Goal: Task Accomplishment & Management: Use online tool/utility

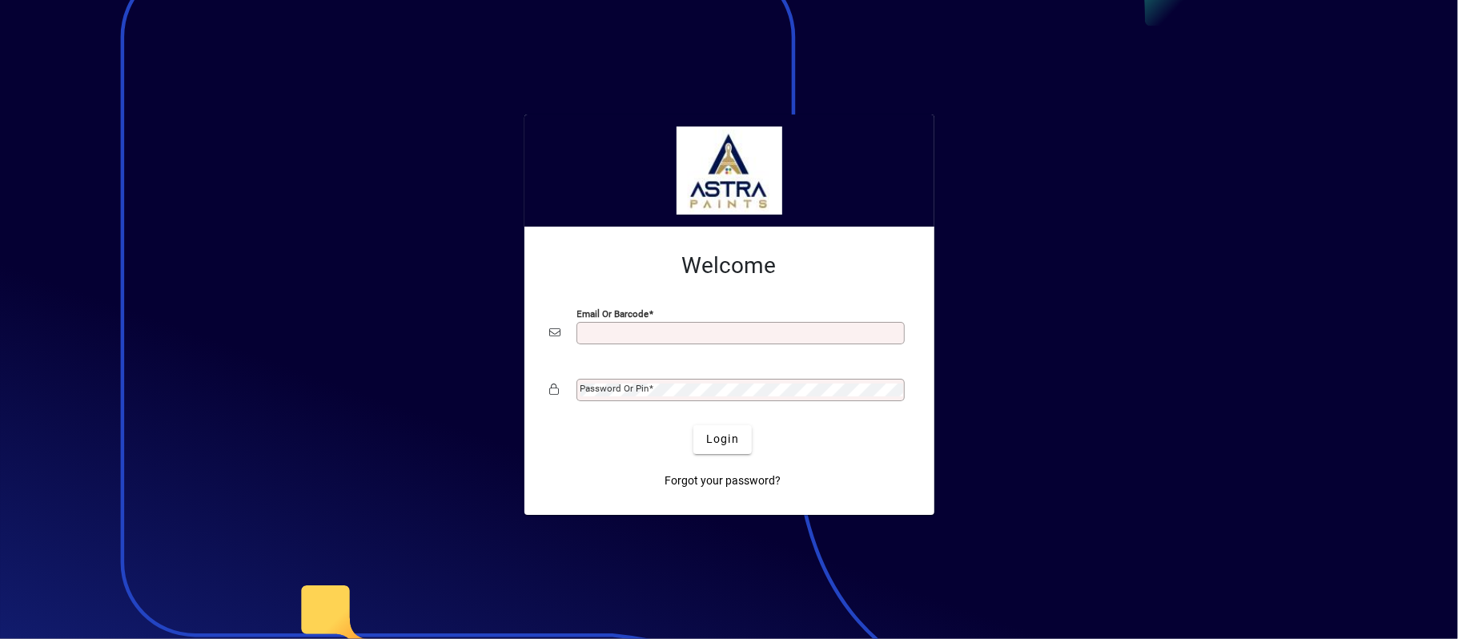
click at [647, 327] on input "Email or Barcode" at bounding box center [742, 333] width 323 height 13
type input "**********"
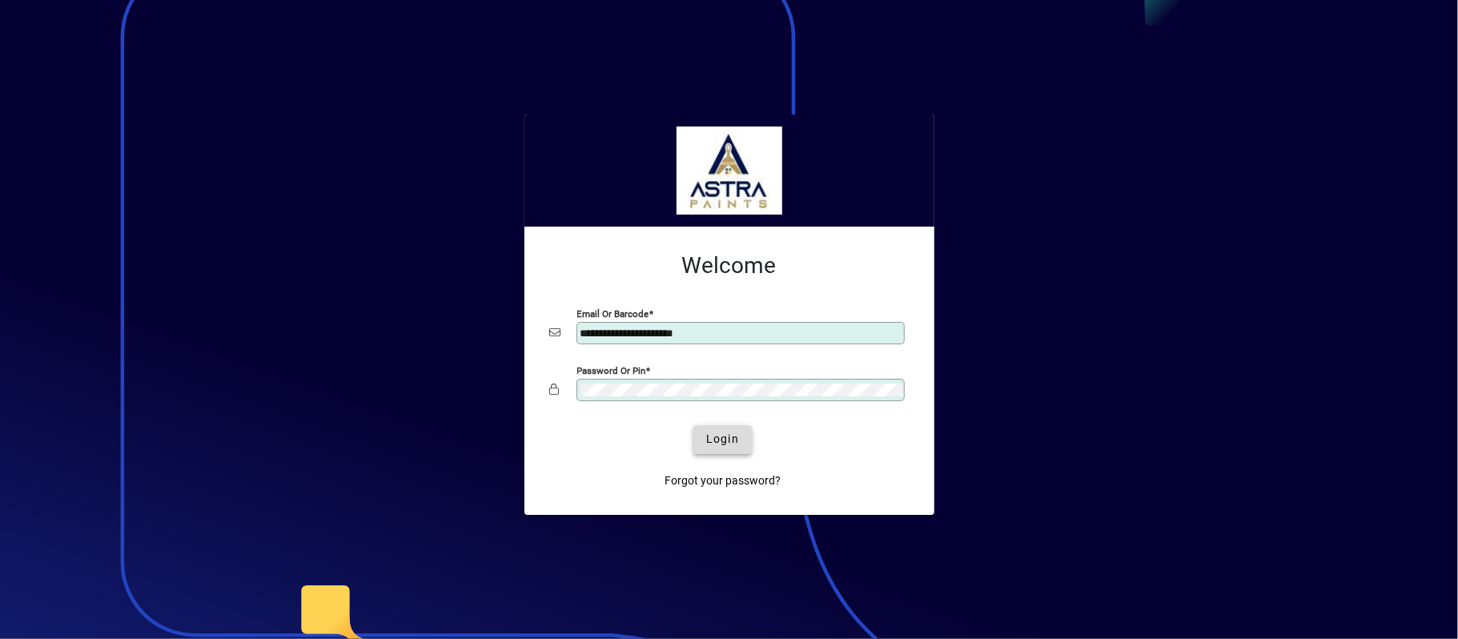
click at [719, 440] on span "Login" at bounding box center [722, 439] width 33 height 17
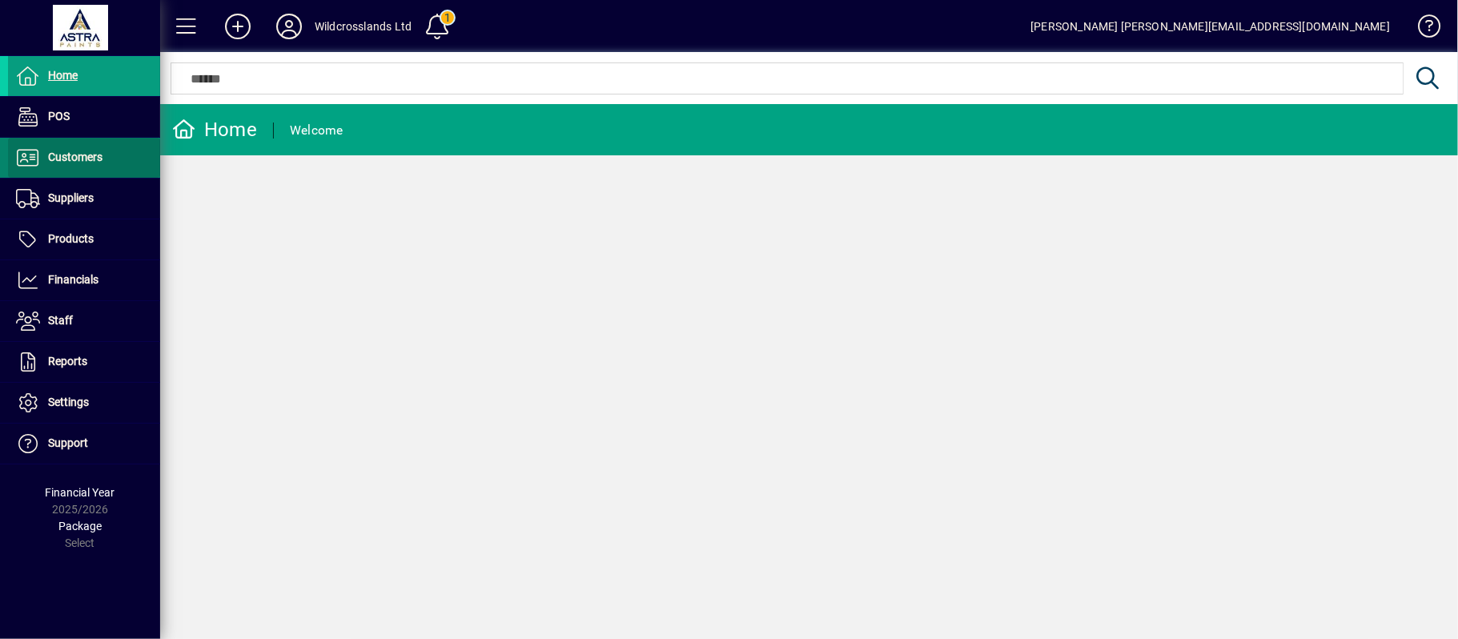
click at [67, 151] on span "Customers" at bounding box center [75, 157] width 54 height 13
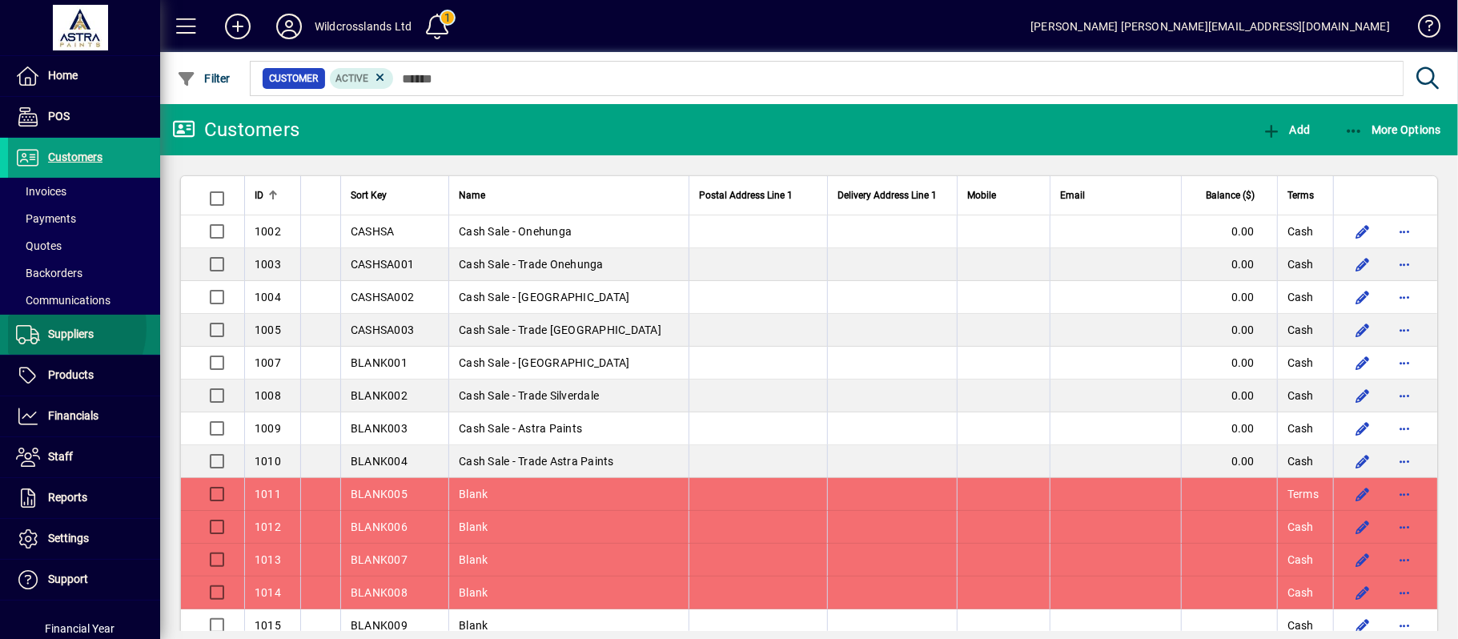
click at [56, 328] on span "Suppliers" at bounding box center [71, 333] width 46 height 13
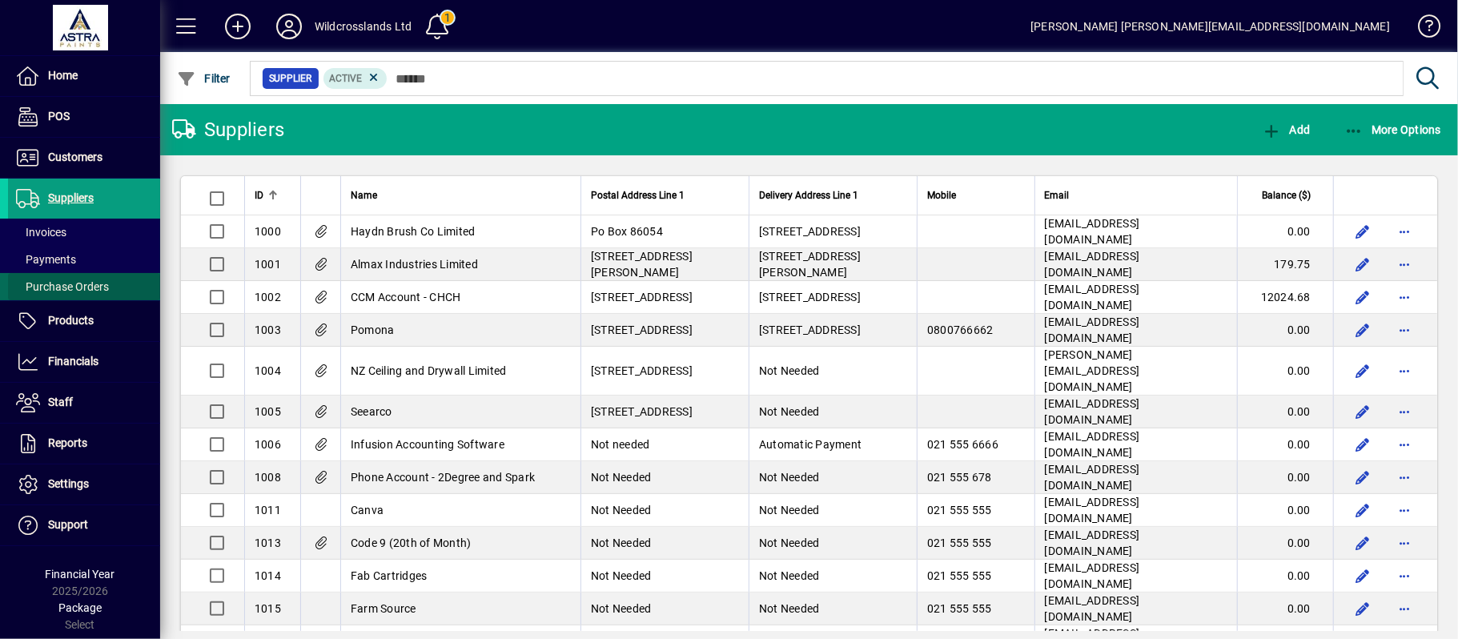
click at [67, 271] on span at bounding box center [84, 286] width 152 height 38
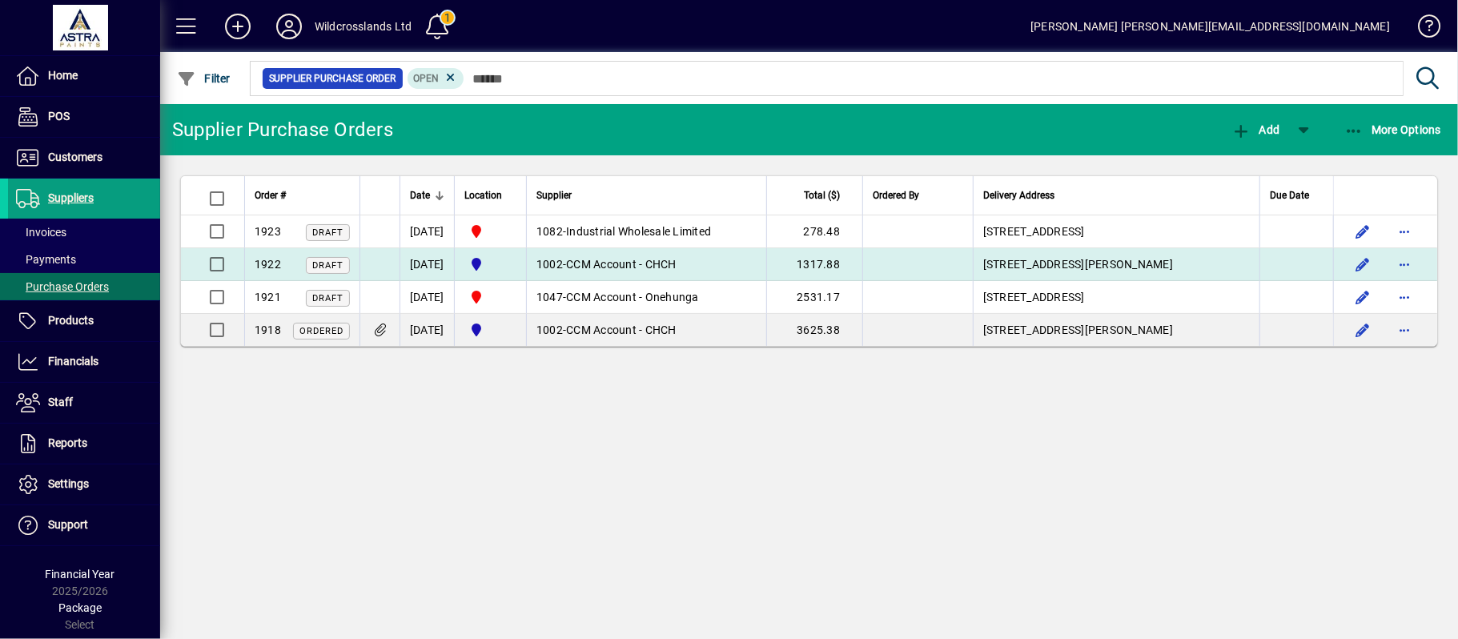
click at [634, 259] on span "CCM Account - CHCH" at bounding box center [621, 264] width 111 height 13
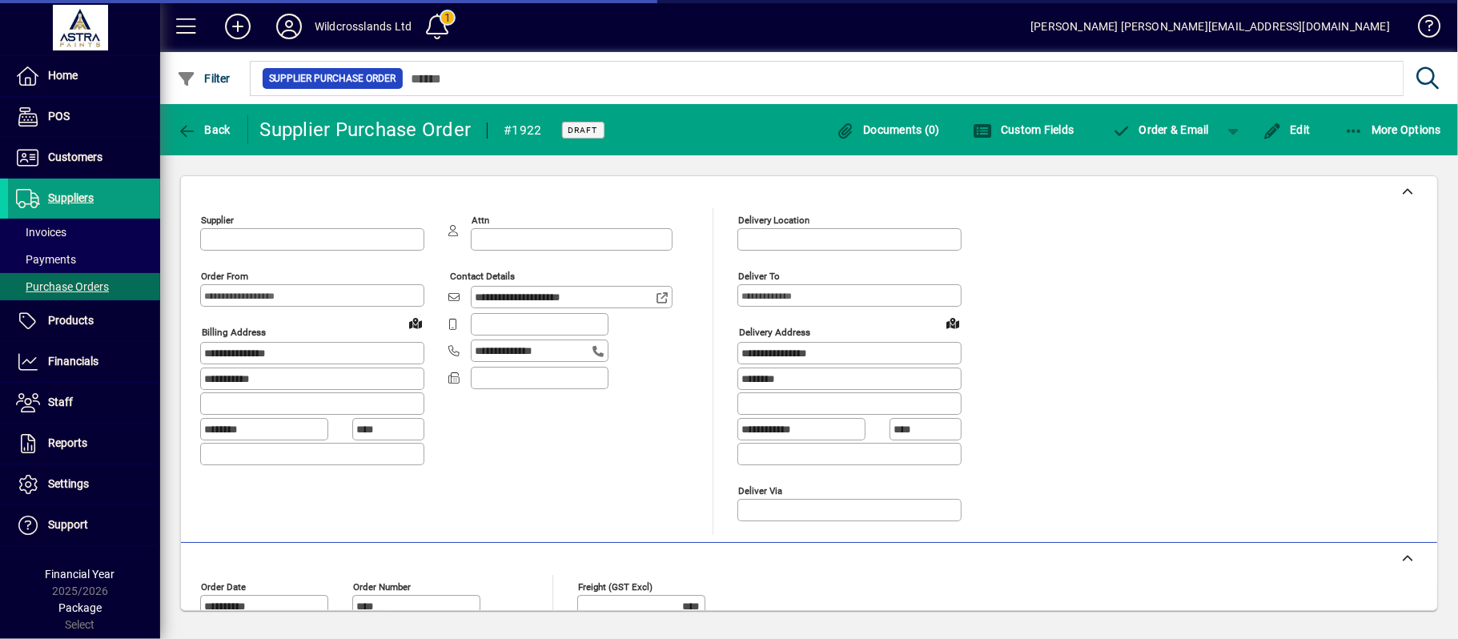
type input "**********"
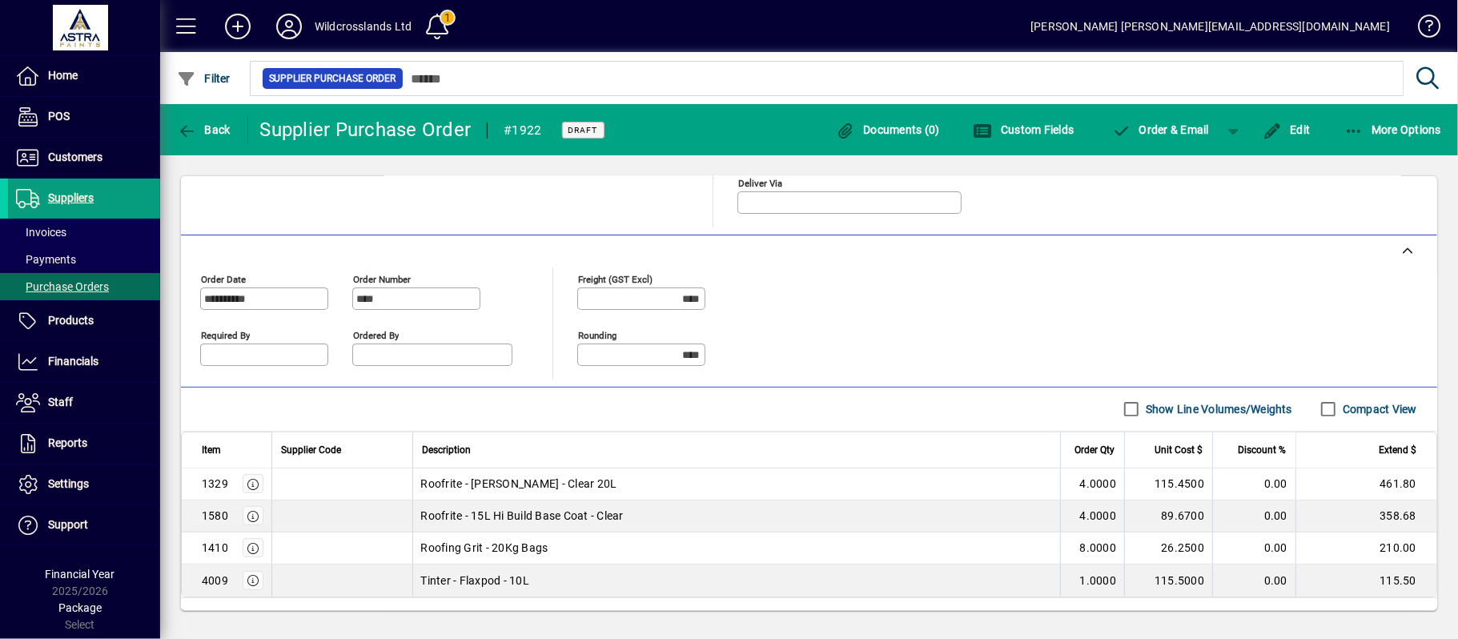
scroll to position [389, 0]
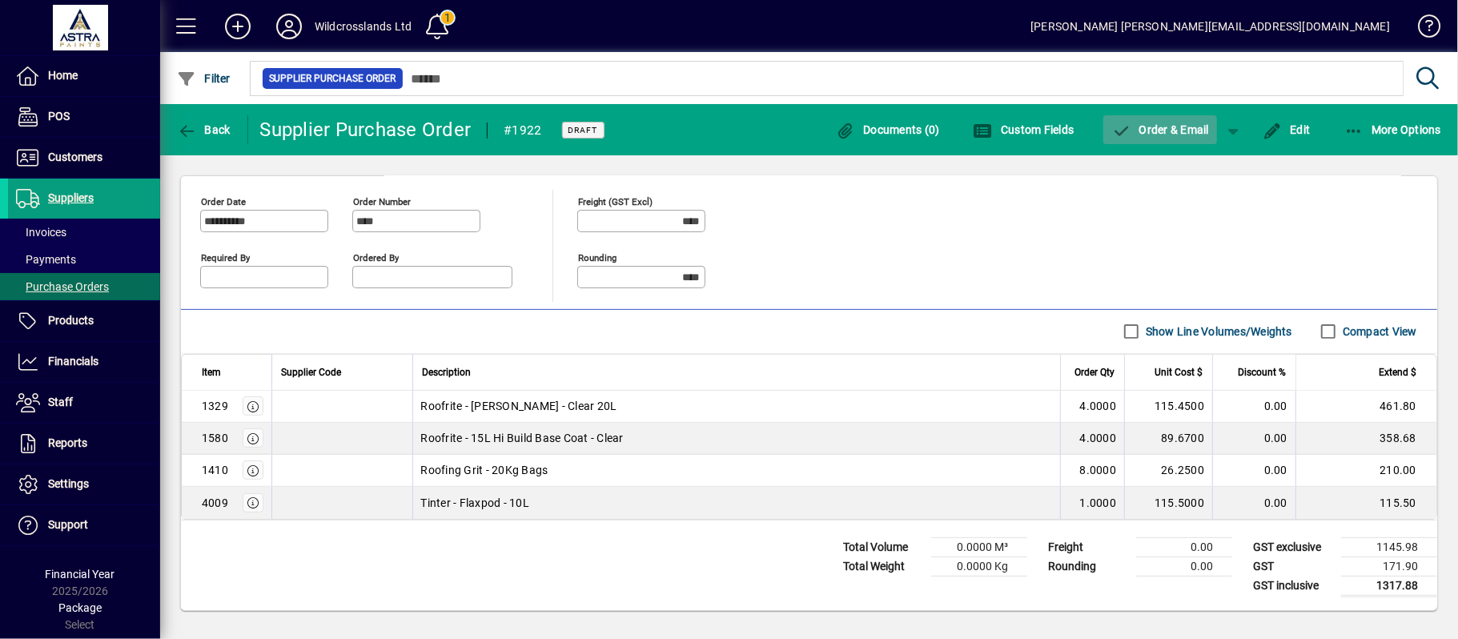
click at [1174, 122] on span "button" at bounding box center [1160, 130] width 114 height 38
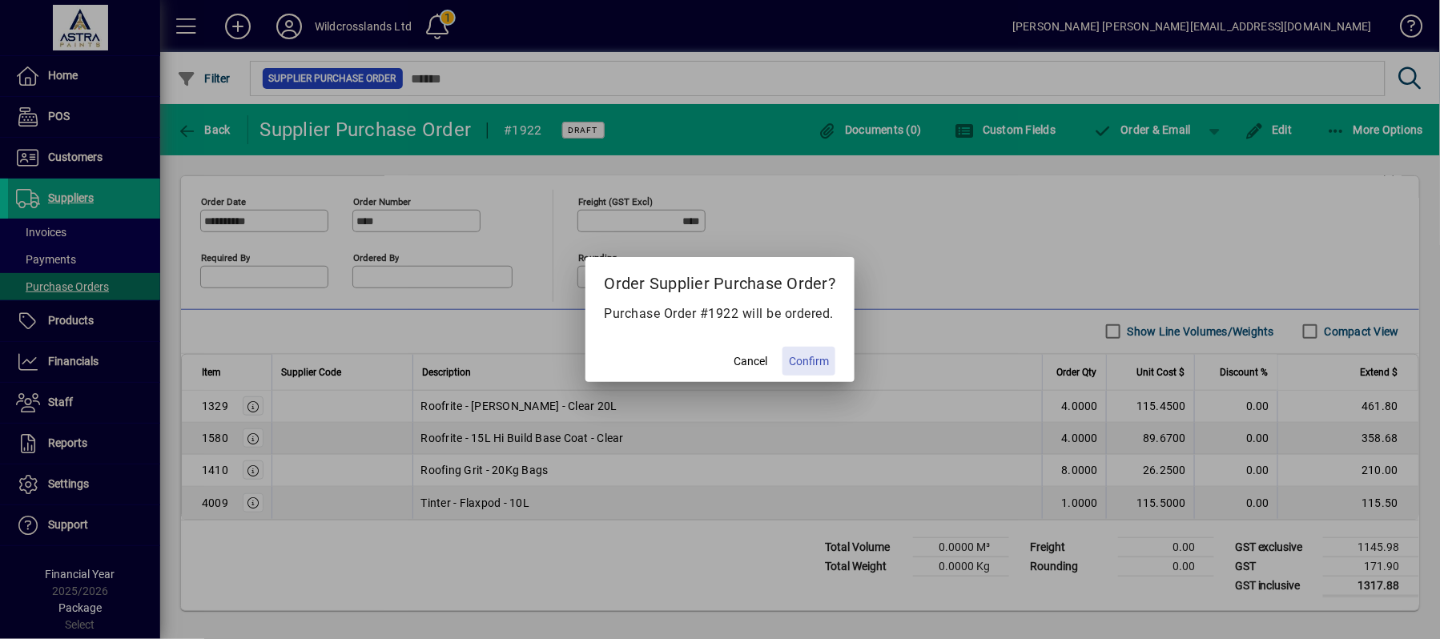
click at [817, 360] on span "Confirm" at bounding box center [809, 361] width 40 height 17
